Goal: Transaction & Acquisition: Obtain resource

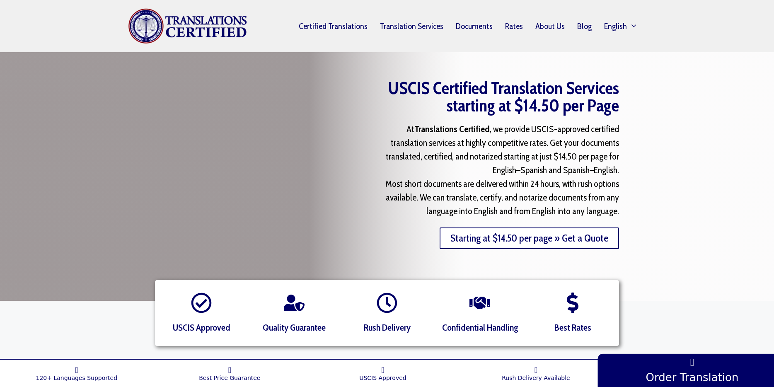
click at [581, 241] on link "Starting at $14.50 per page » Get a Quote" at bounding box center [530, 239] width 180 height 22
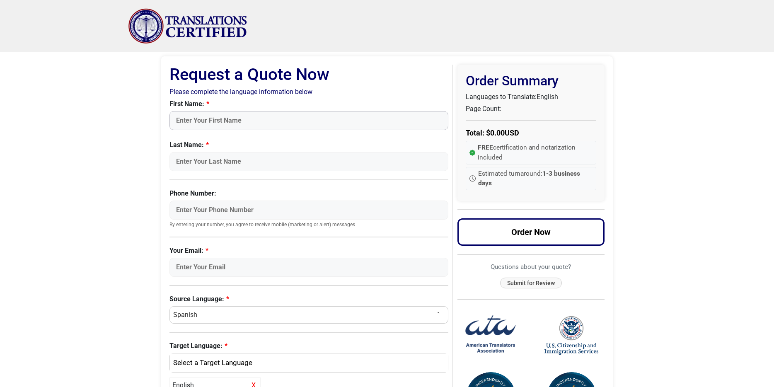
click at [260, 117] on input "First Name:" at bounding box center [309, 120] width 279 height 19
type input "Seong Gu"
type input "Heo"
type input "4132308730"
type input "luke.hur@gmail.com"
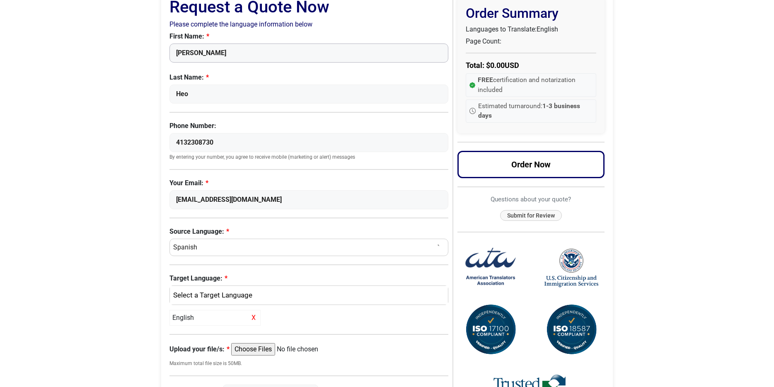
scroll to position [75, 0]
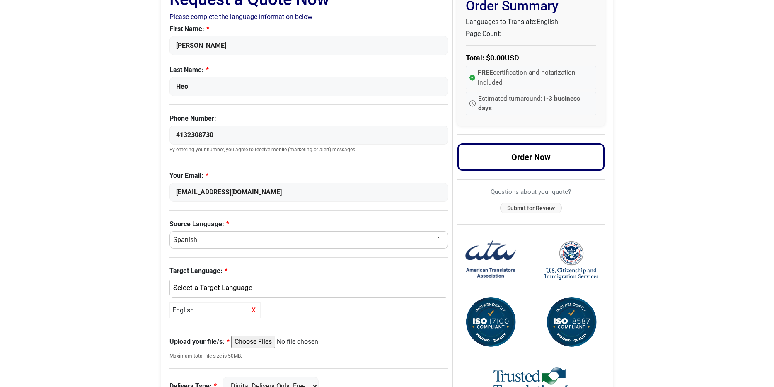
click at [206, 242] on select "Select a Language Afrikaans Albanian Amharic Arabic Armenian Belarusian Bulgari…" at bounding box center [309, 239] width 279 height 17
select select "[DEMOGRAPHIC_DATA]"
click at [170, 231] on select "Select a Language Afrikaans Albanian Amharic Arabic Armenian Belarusian Bulgari…" at bounding box center [309, 239] width 279 height 17
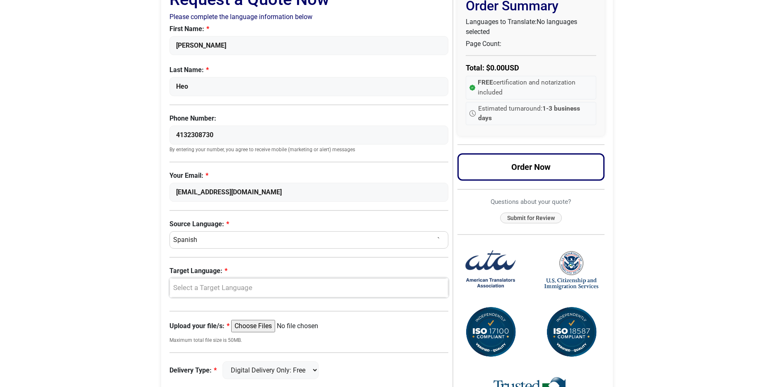
click at [233, 290] on div "Select a Target Language" at bounding box center [307, 288] width 266 height 11
click at [204, 327] on link "English" at bounding box center [309, 328] width 278 height 13
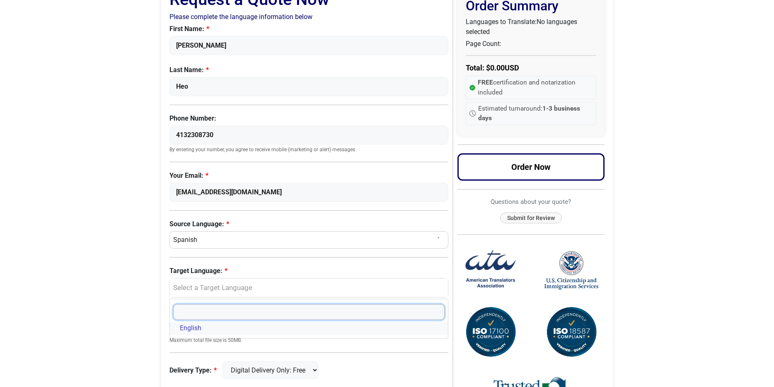
select select "English"
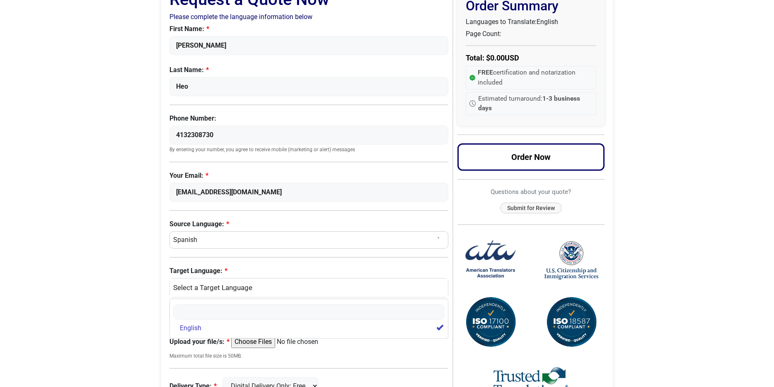
click at [131, 301] on body "Skip to content Menu Menu Certified Translations Translation Services Documents…" at bounding box center [387, 240] width 774 height 631
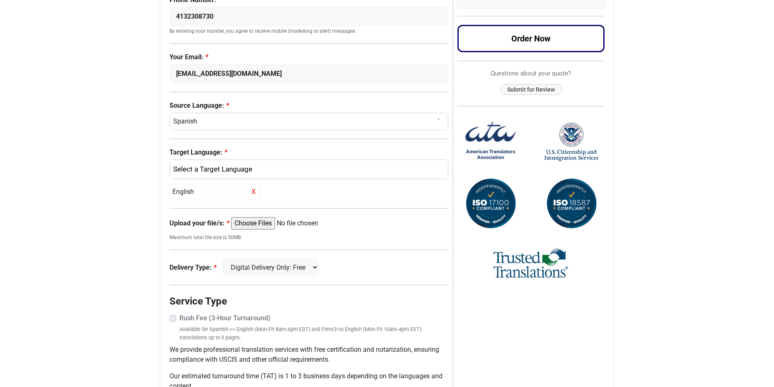
scroll to position [221, 0]
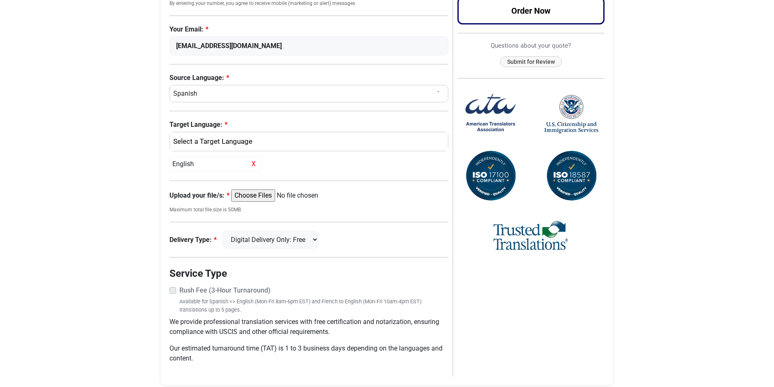
click at [269, 196] on input "Upload your file/s:" at bounding box center [294, 195] width 127 height 12
type input "C:\fakepath\남 기본 상세증명서.pdf"
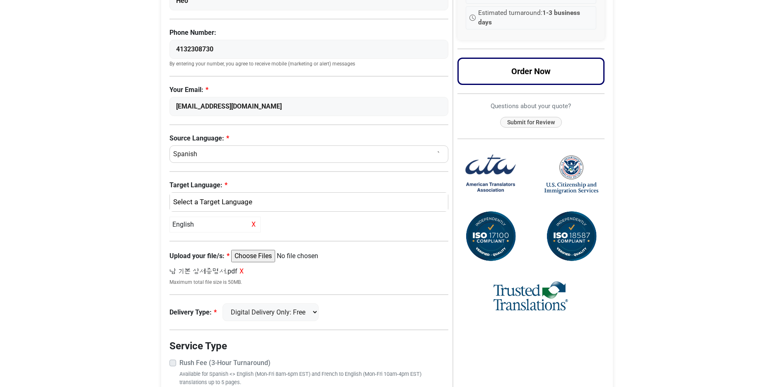
scroll to position [161, 0]
click at [240, 271] on span "X" at bounding box center [242, 271] width 4 height 8
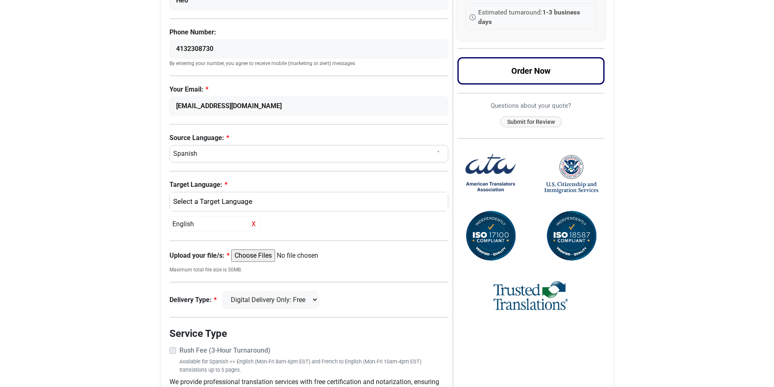
scroll to position [163, 0]
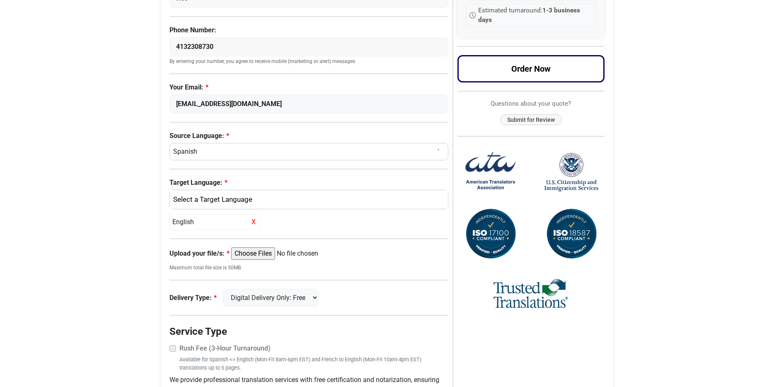
click at [259, 255] on input "Upload your file/s:" at bounding box center [294, 254] width 127 height 12
type input "C:\fakepath\허 기본 상세증명서.pdf"
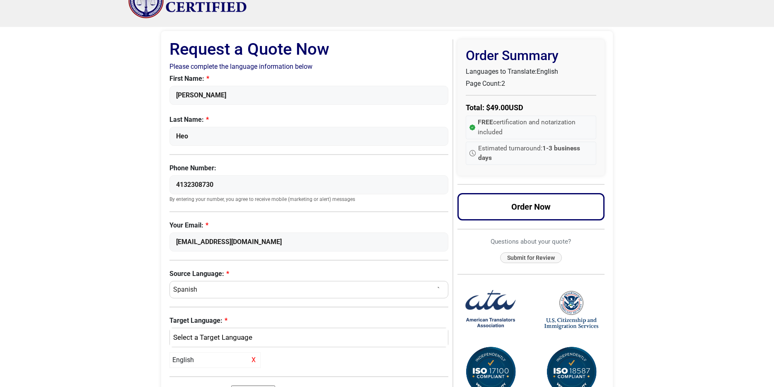
scroll to position [0, 0]
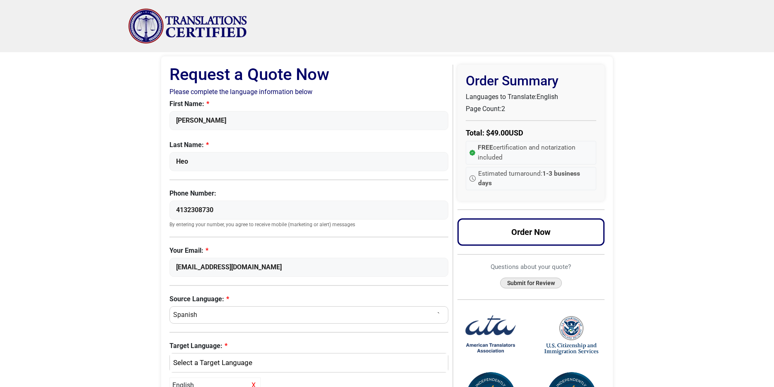
click at [539, 281] on button "Submit for Review" at bounding box center [531, 283] width 62 height 11
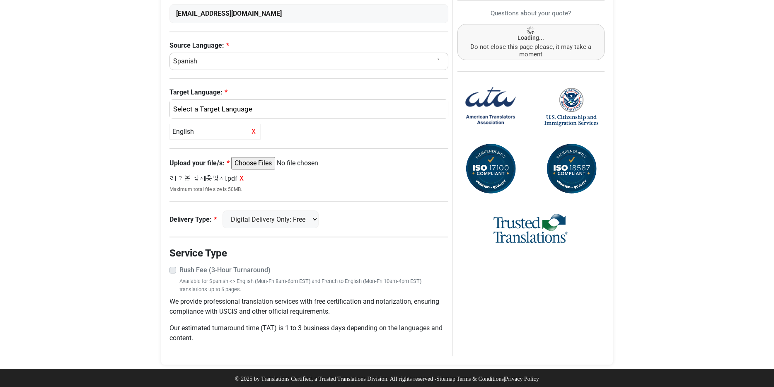
scroll to position [256, 0]
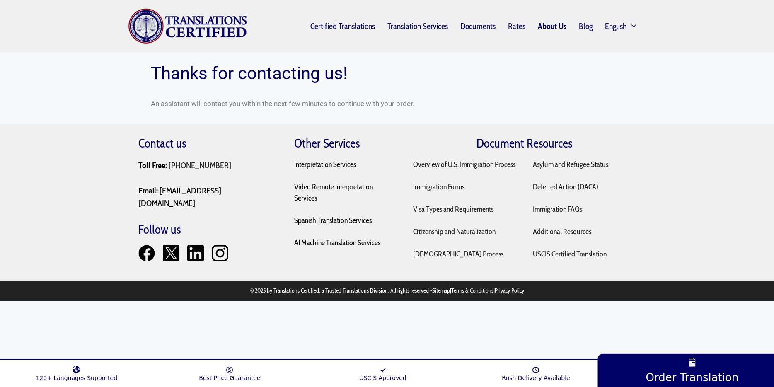
click at [551, 27] on link "About Us" at bounding box center [552, 26] width 41 height 19
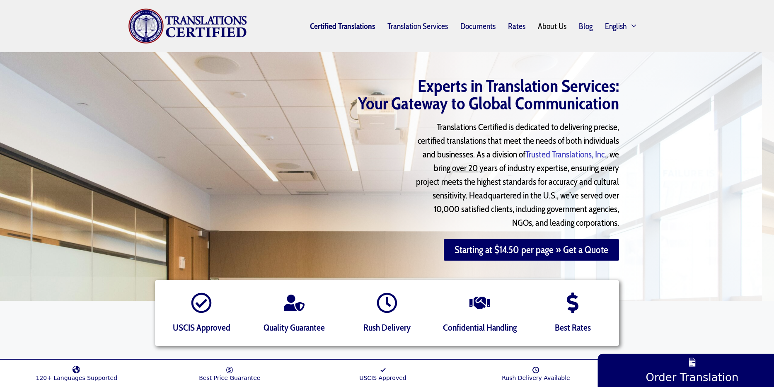
click at [369, 29] on link "Certified Translations" at bounding box center [343, 26] width 78 height 19
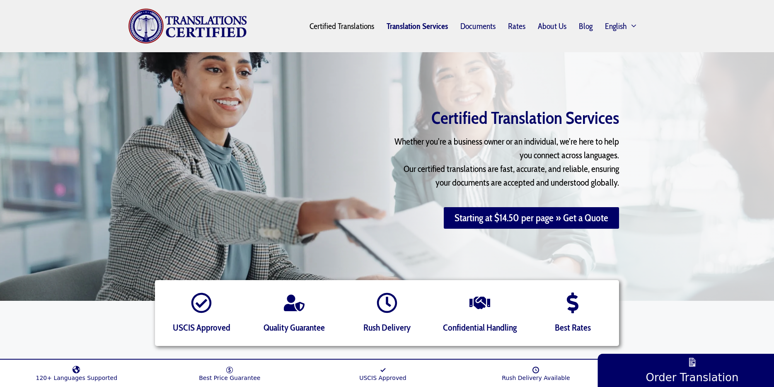
click at [414, 27] on link "Translation Services" at bounding box center [418, 26] width 74 height 19
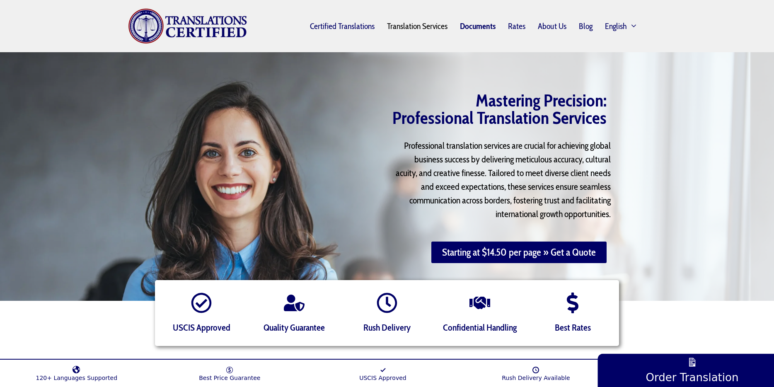
click at [485, 29] on link "Documents" at bounding box center [478, 26] width 48 height 19
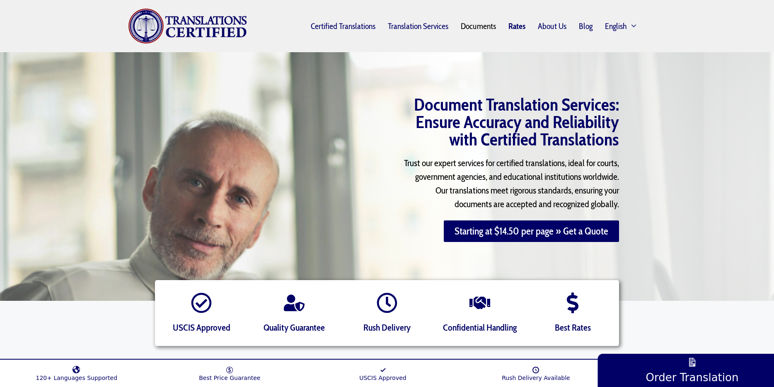
click at [516, 27] on link "Rates" at bounding box center [516, 26] width 29 height 19
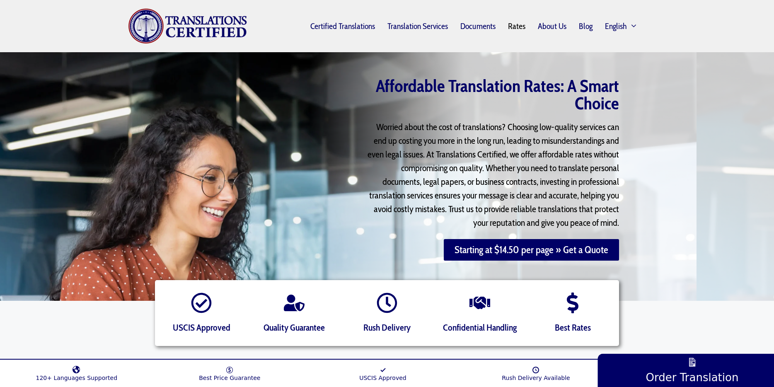
click at [204, 29] on img "Site" at bounding box center [187, 26] width 119 height 36
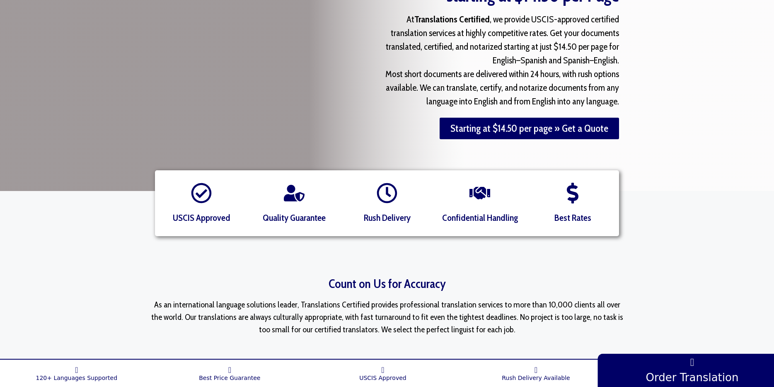
scroll to position [47, 0]
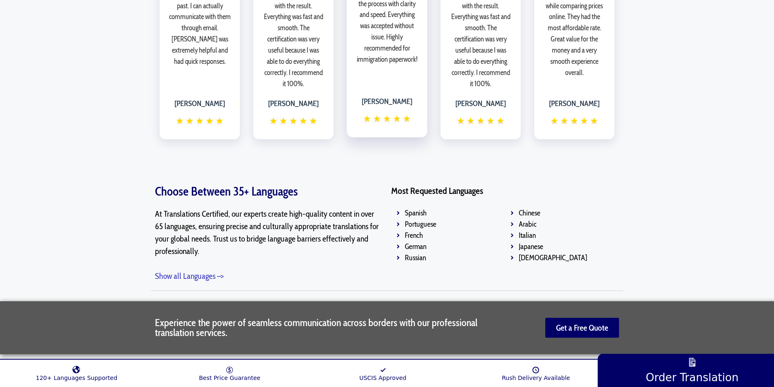
scroll to position [1367, 0]
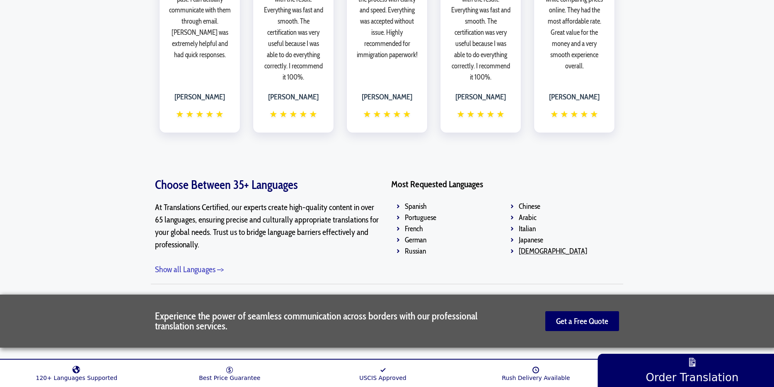
click at [529, 246] on span "[DEMOGRAPHIC_DATA]" at bounding box center [552, 251] width 70 height 11
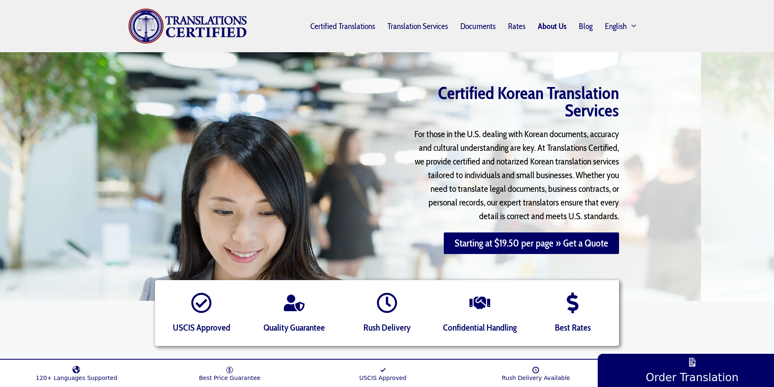
click at [553, 27] on link "About Us" at bounding box center [552, 26] width 41 height 19
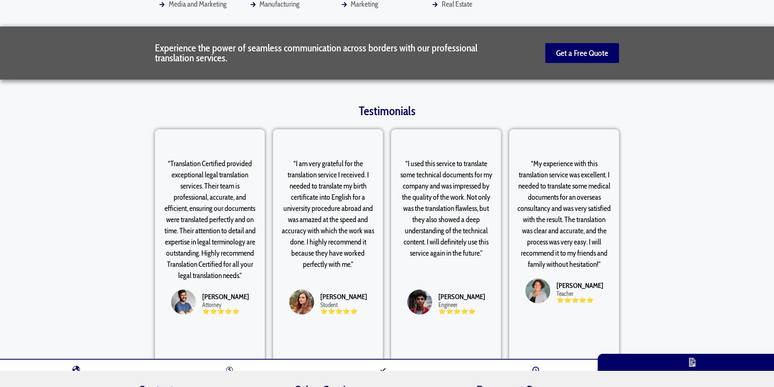
scroll to position [2186, 0]
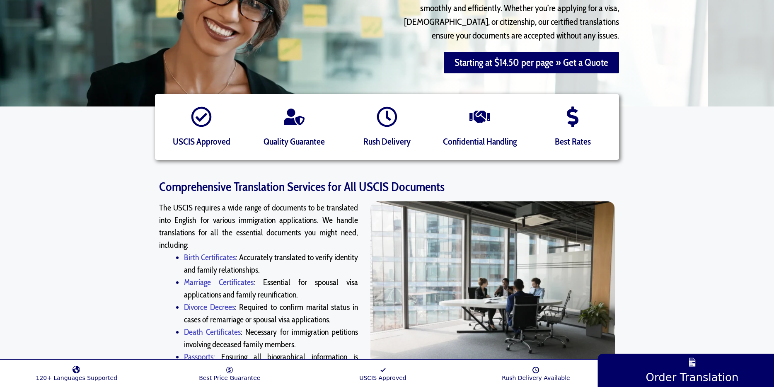
scroll to position [197, 0]
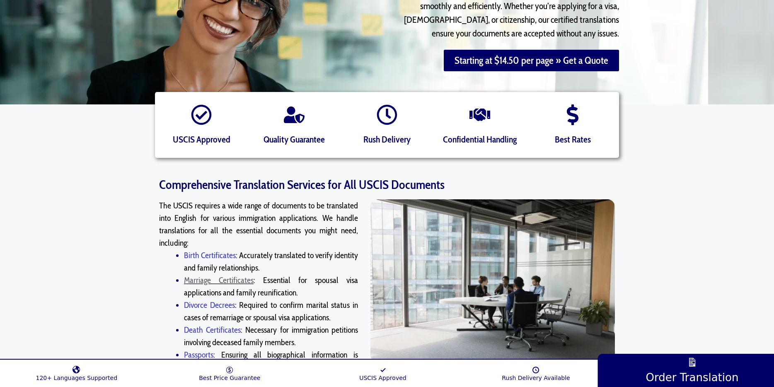
click at [234, 281] on link "Marriage Certificates" at bounding box center [219, 280] width 70 height 10
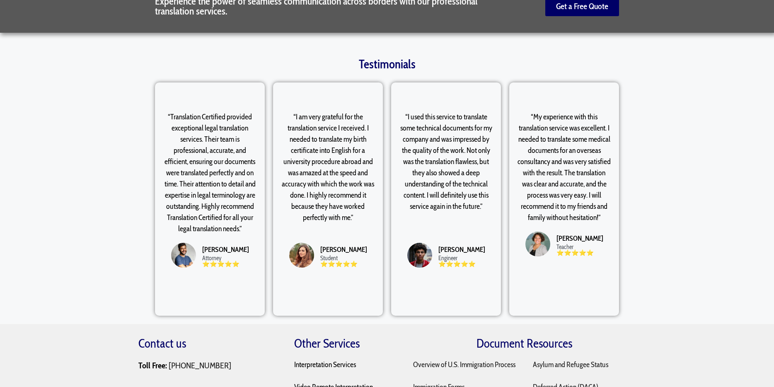
scroll to position [2025, 0]
